Goal: Navigation & Orientation: Find specific page/section

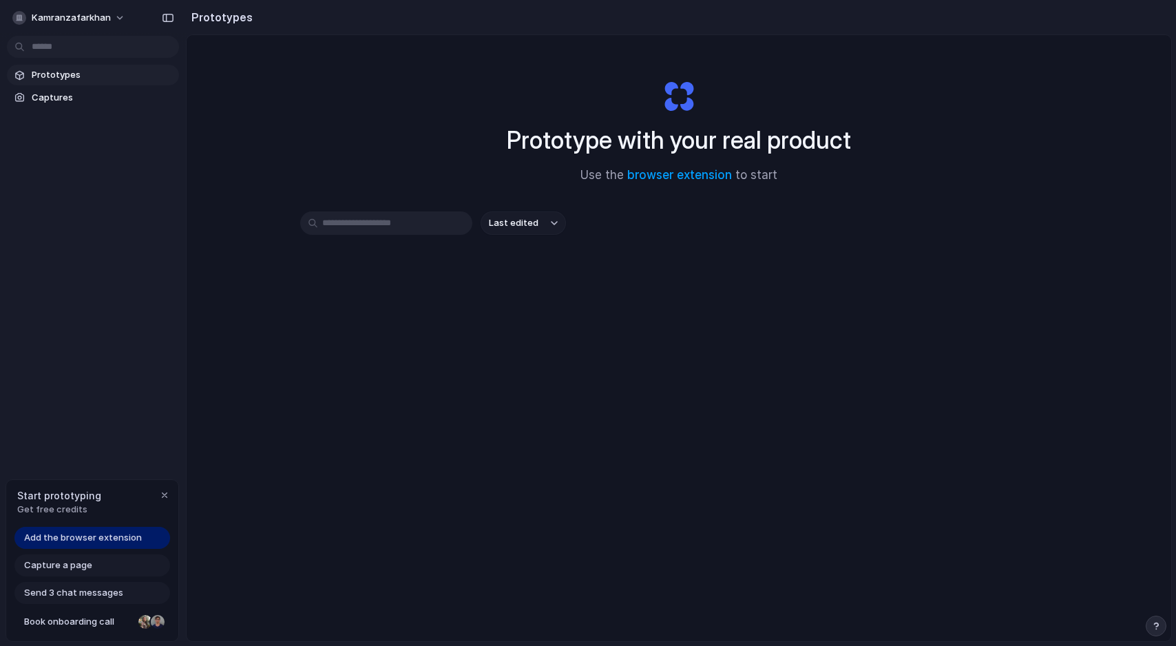
click at [118, 534] on span "Add the browser extension" at bounding box center [83, 538] width 118 height 14
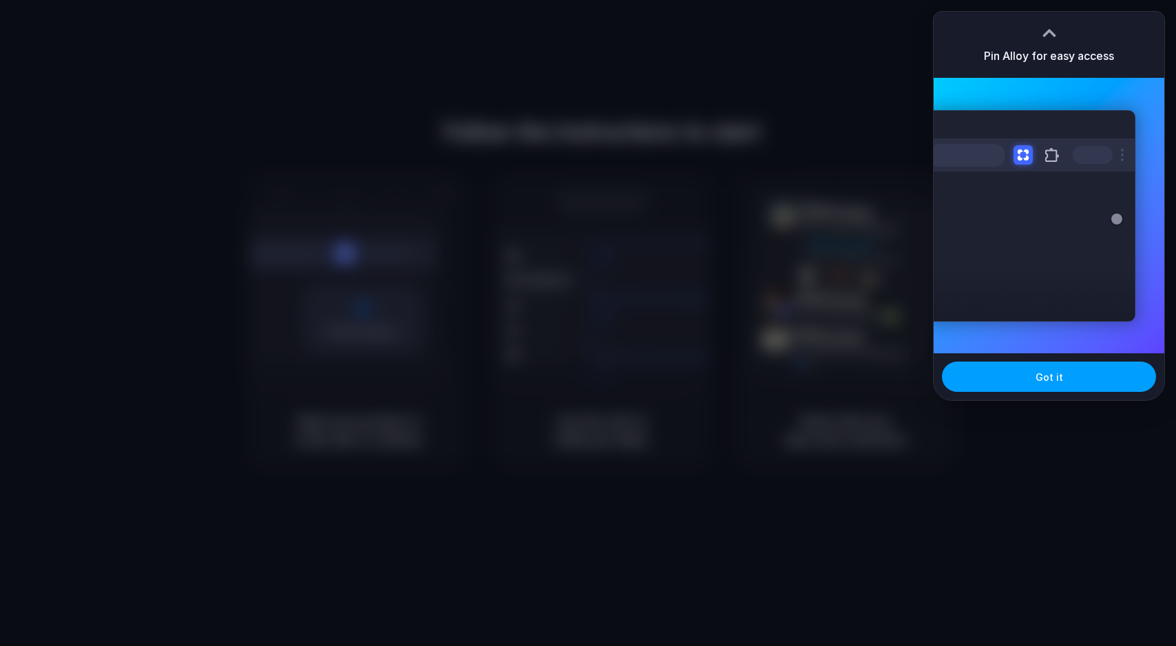
click at [1000, 386] on button "Got it" at bounding box center [1049, 377] width 214 height 30
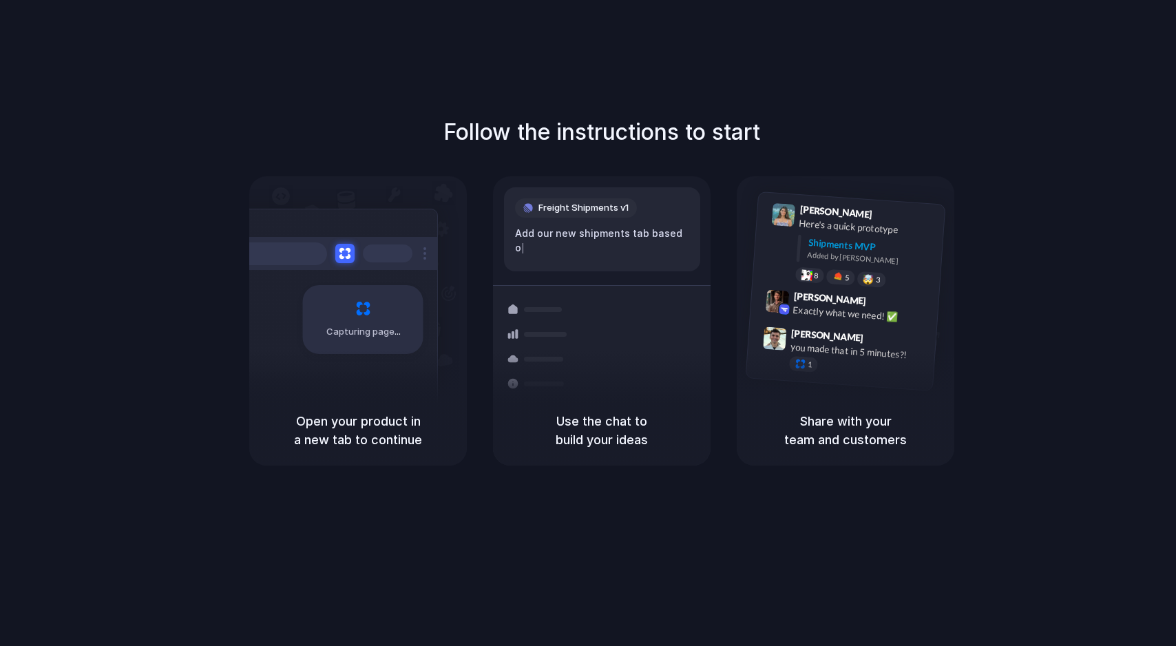
click at [317, 393] on div "Capturing page" at bounding box center [334, 314] width 208 height 211
click at [596, 218] on div "Freight Shipments v1 Add our new |" at bounding box center [602, 229] width 196 height 84
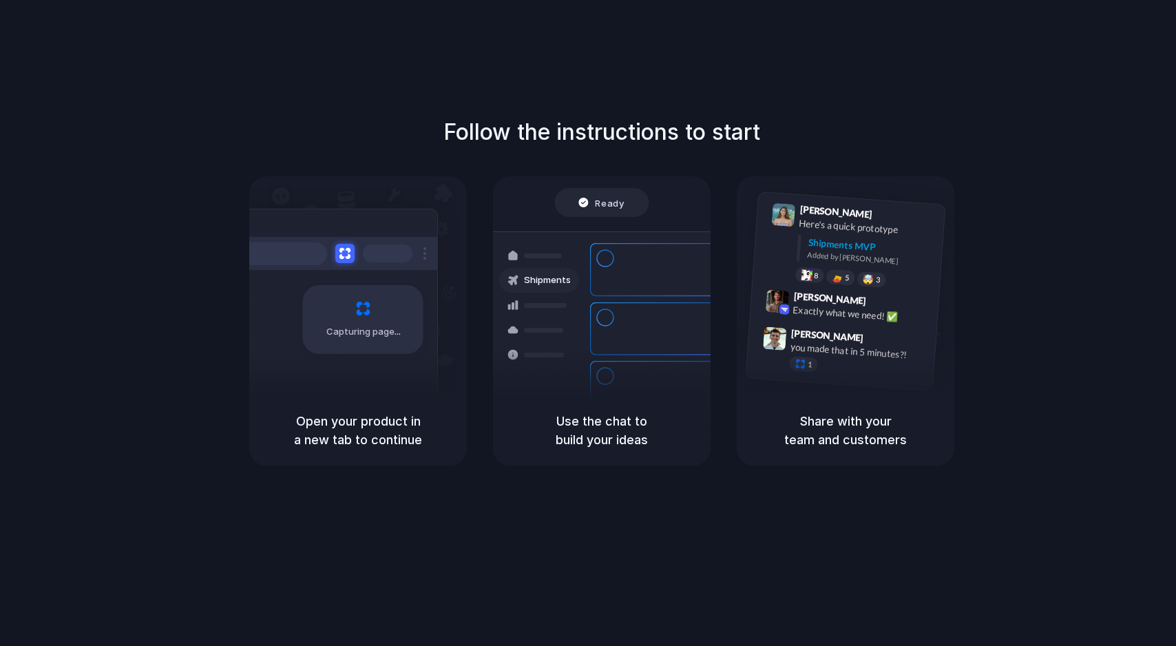
click at [1131, 45] on div "Follow the instructions to start Capturing page Open your product in a new tab …" at bounding box center [602, 337] width 1204 height 674
